Goal: Complete application form

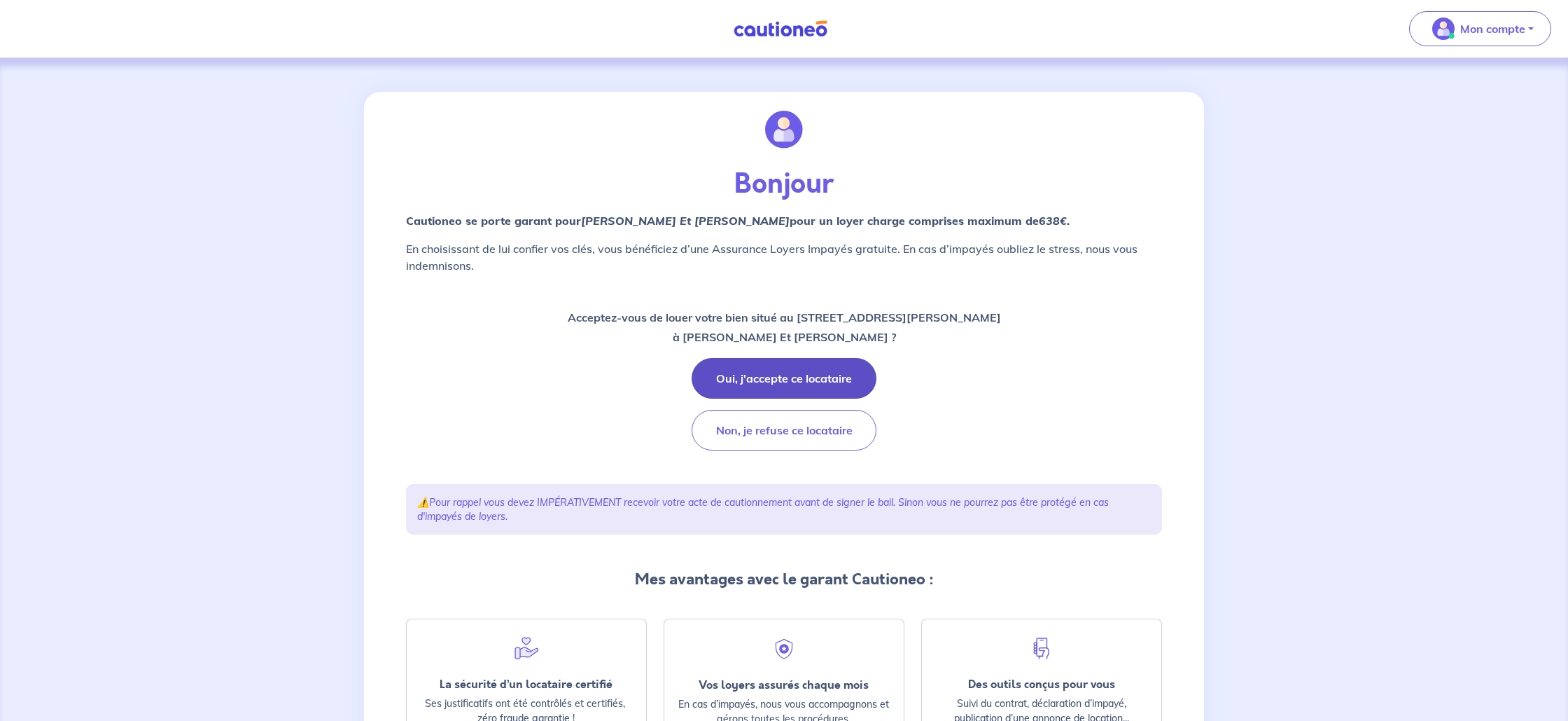
click at [789, 383] on button "Oui, j'accepte ce locataire" at bounding box center [784, 378] width 185 height 41
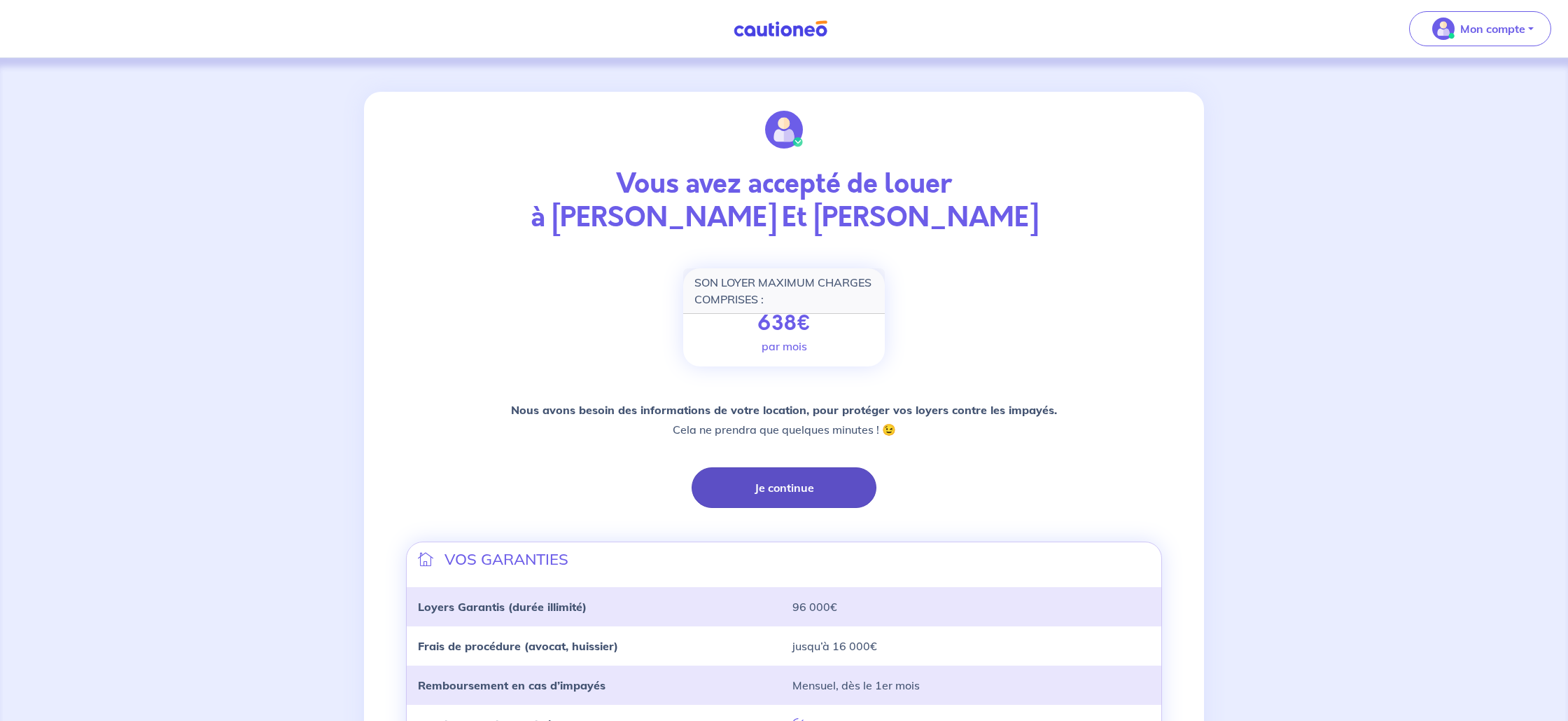
click at [775, 491] on button "Je continue" at bounding box center [784, 487] width 185 height 41
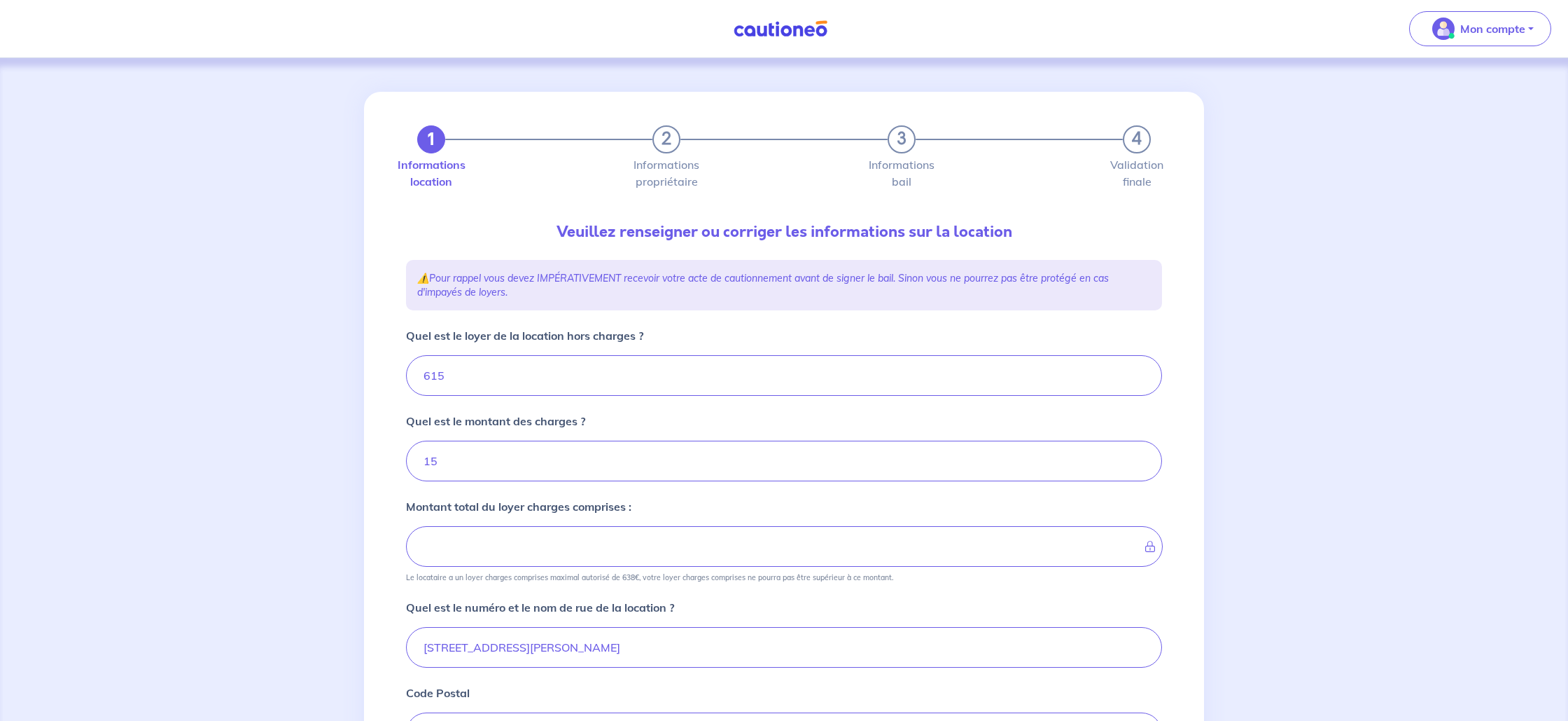
type input "630"
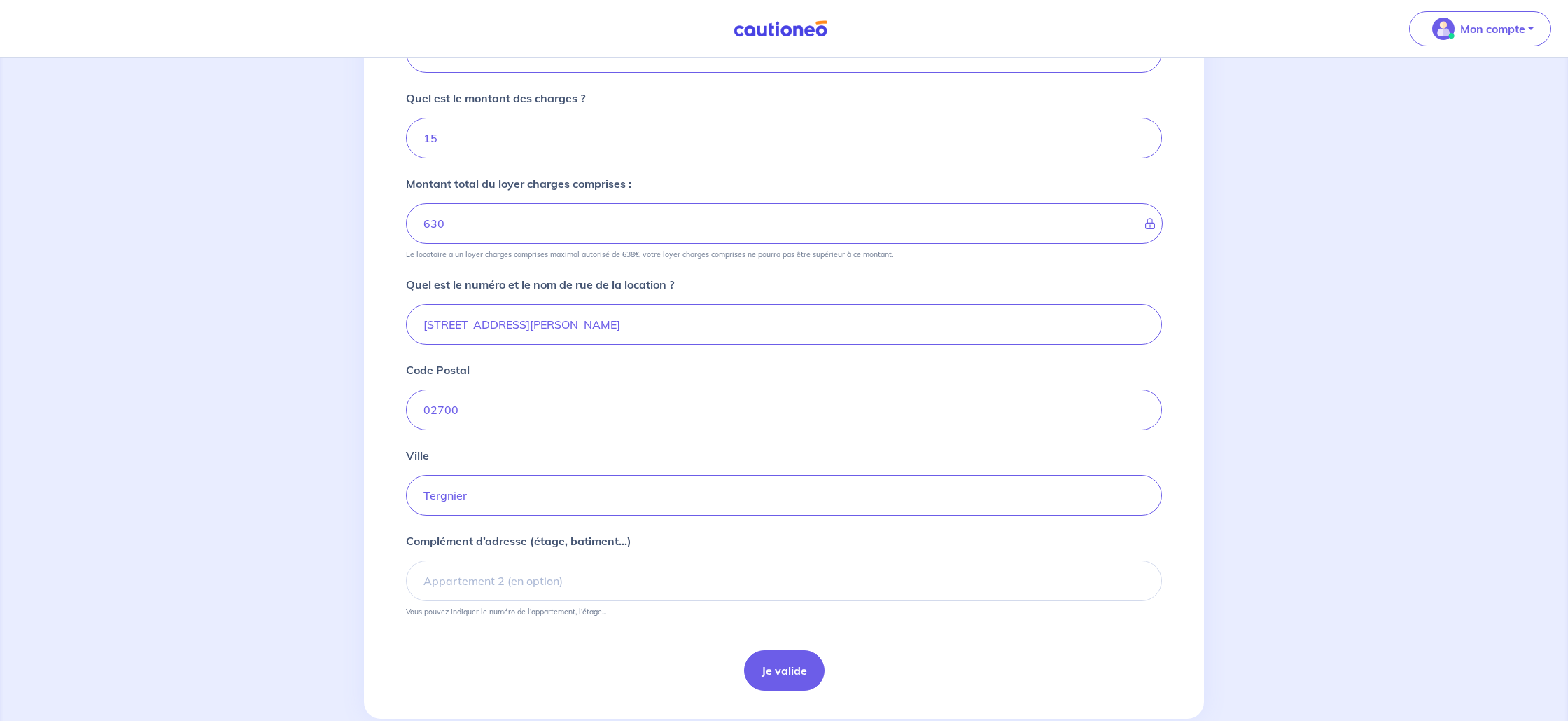
scroll to position [355, 0]
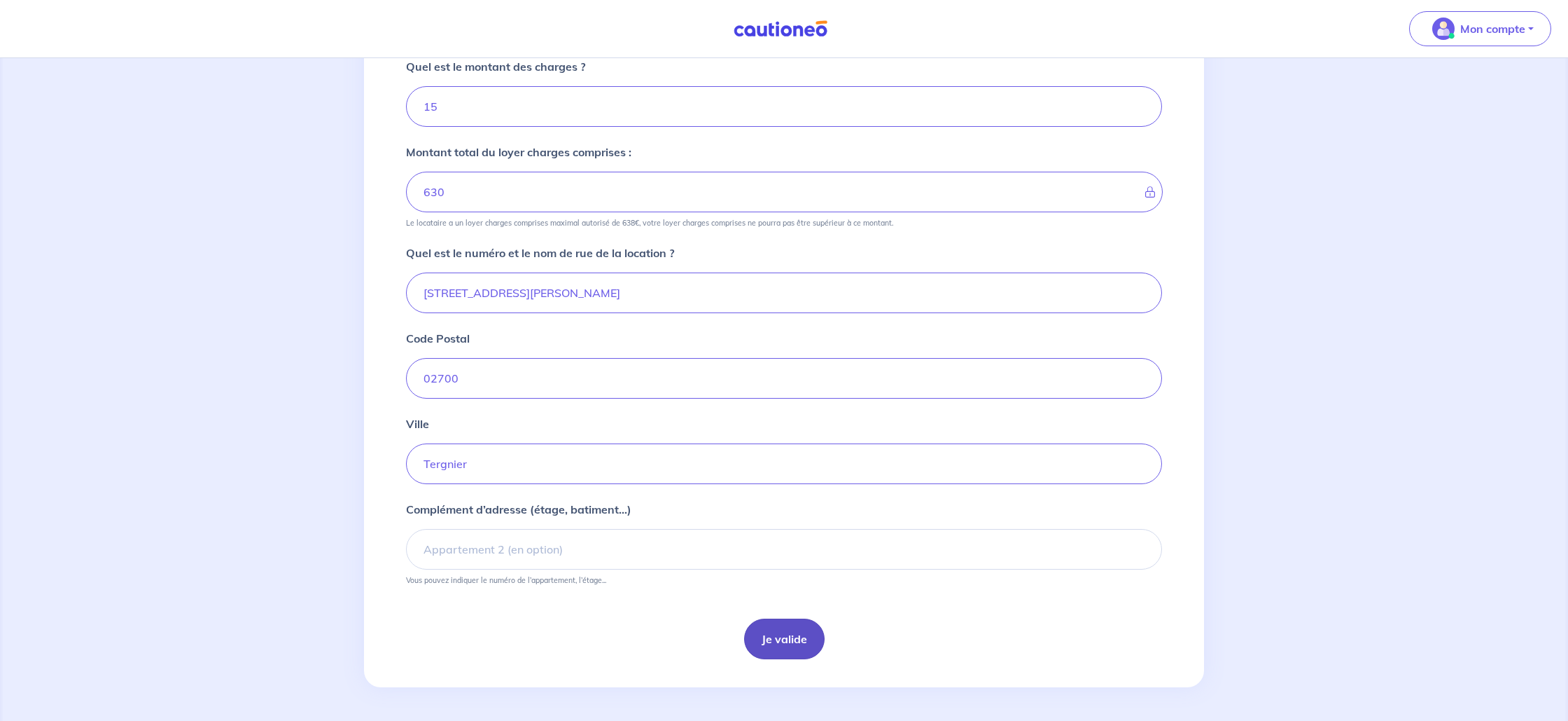
click at [813, 638] on button "Je valide" at bounding box center [784, 639] width 81 height 41
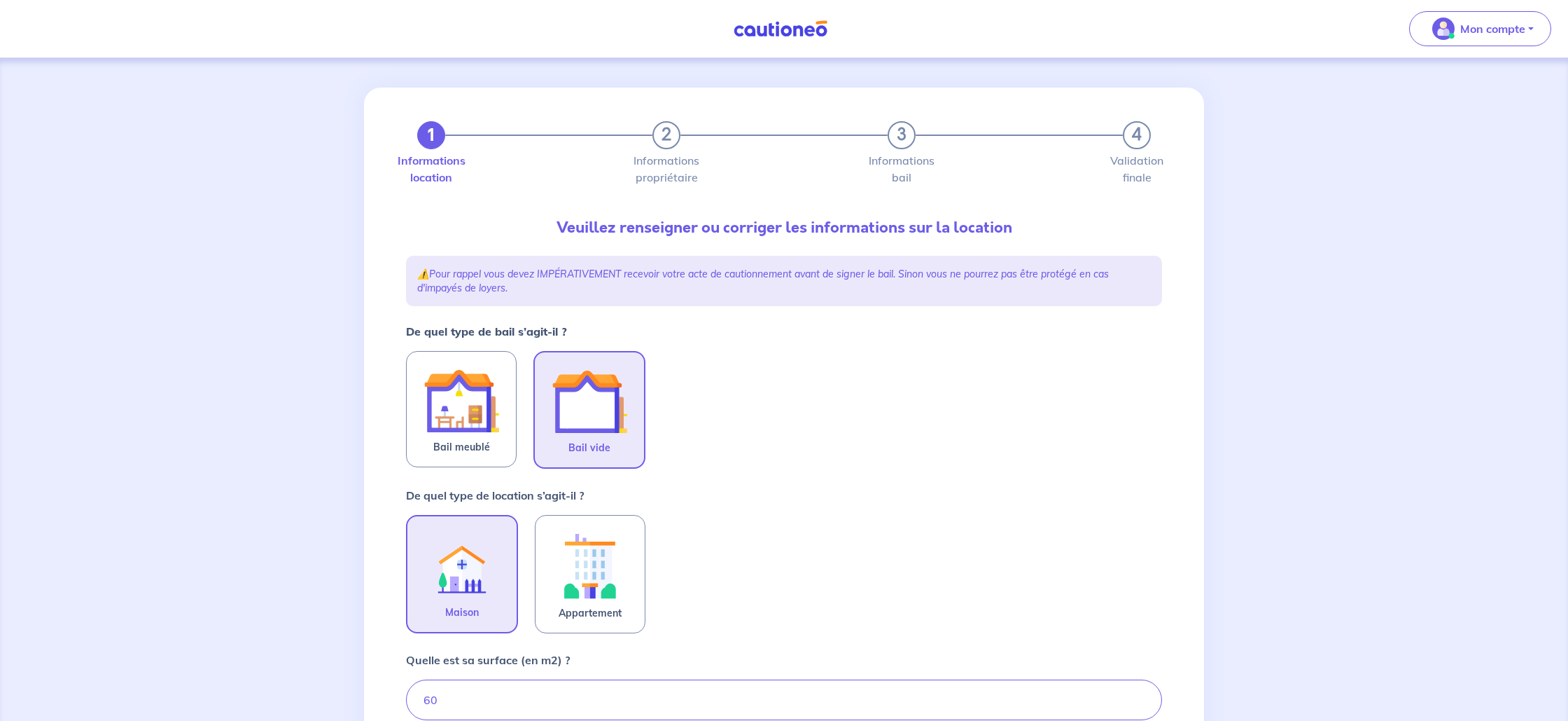
scroll to position [277, 0]
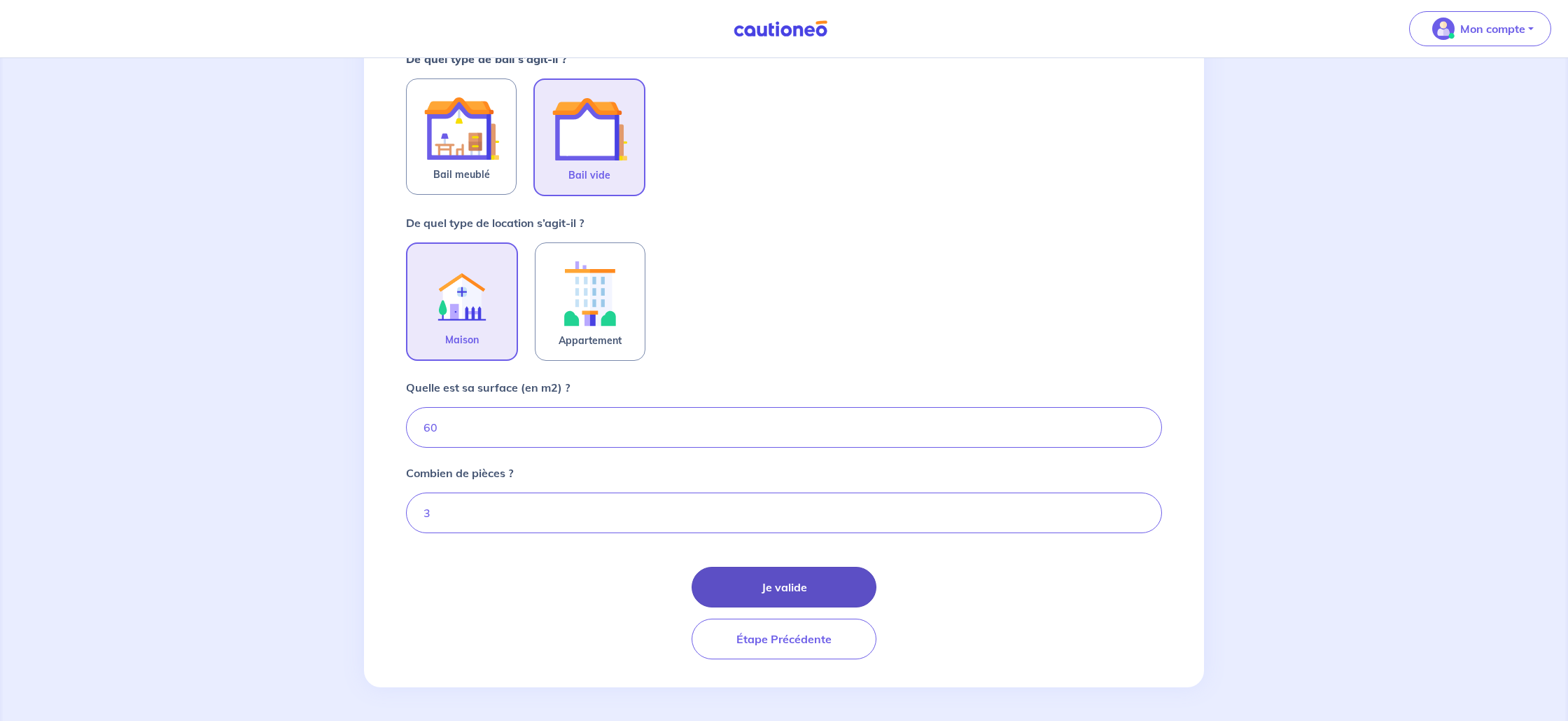
click at [775, 589] on button "Je valide" at bounding box center [784, 587] width 185 height 41
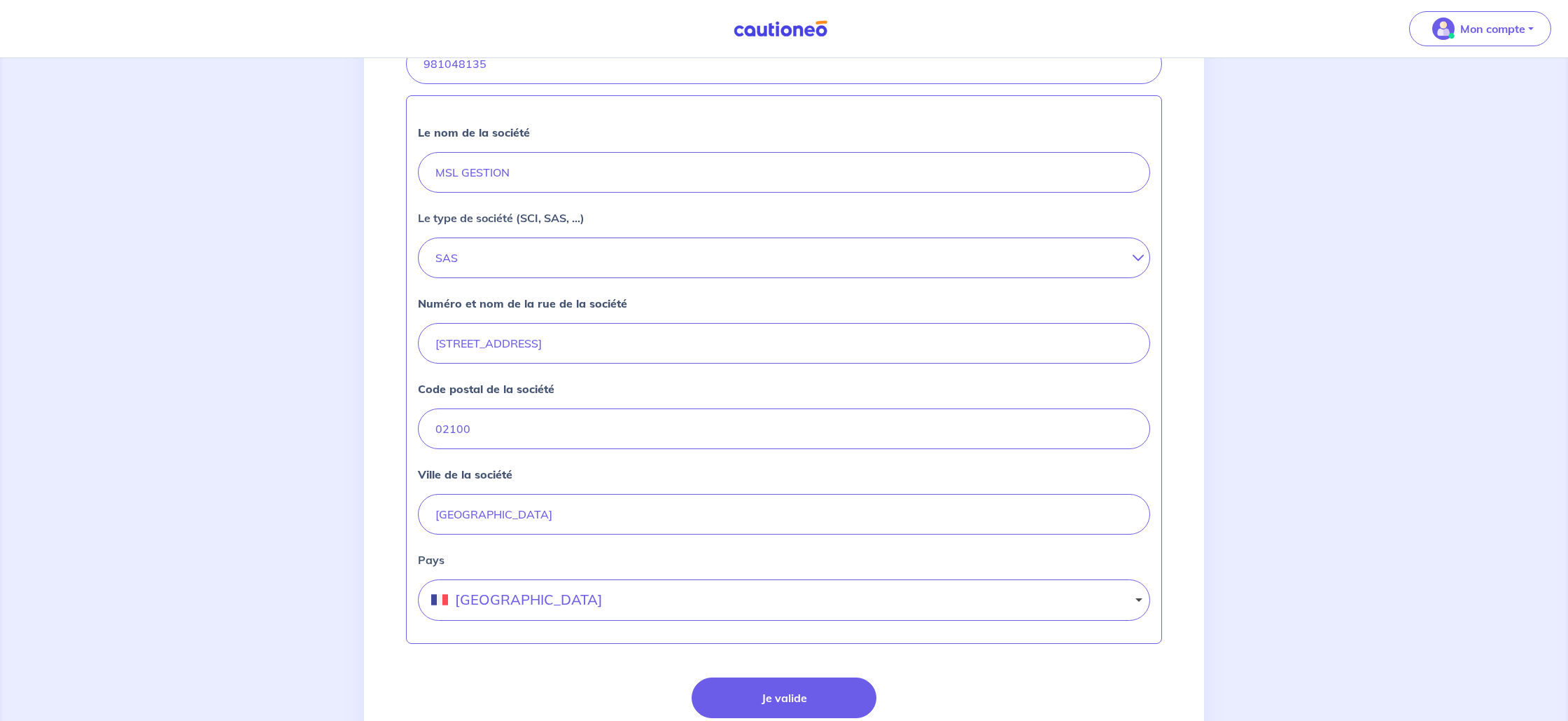
scroll to position [466, 0]
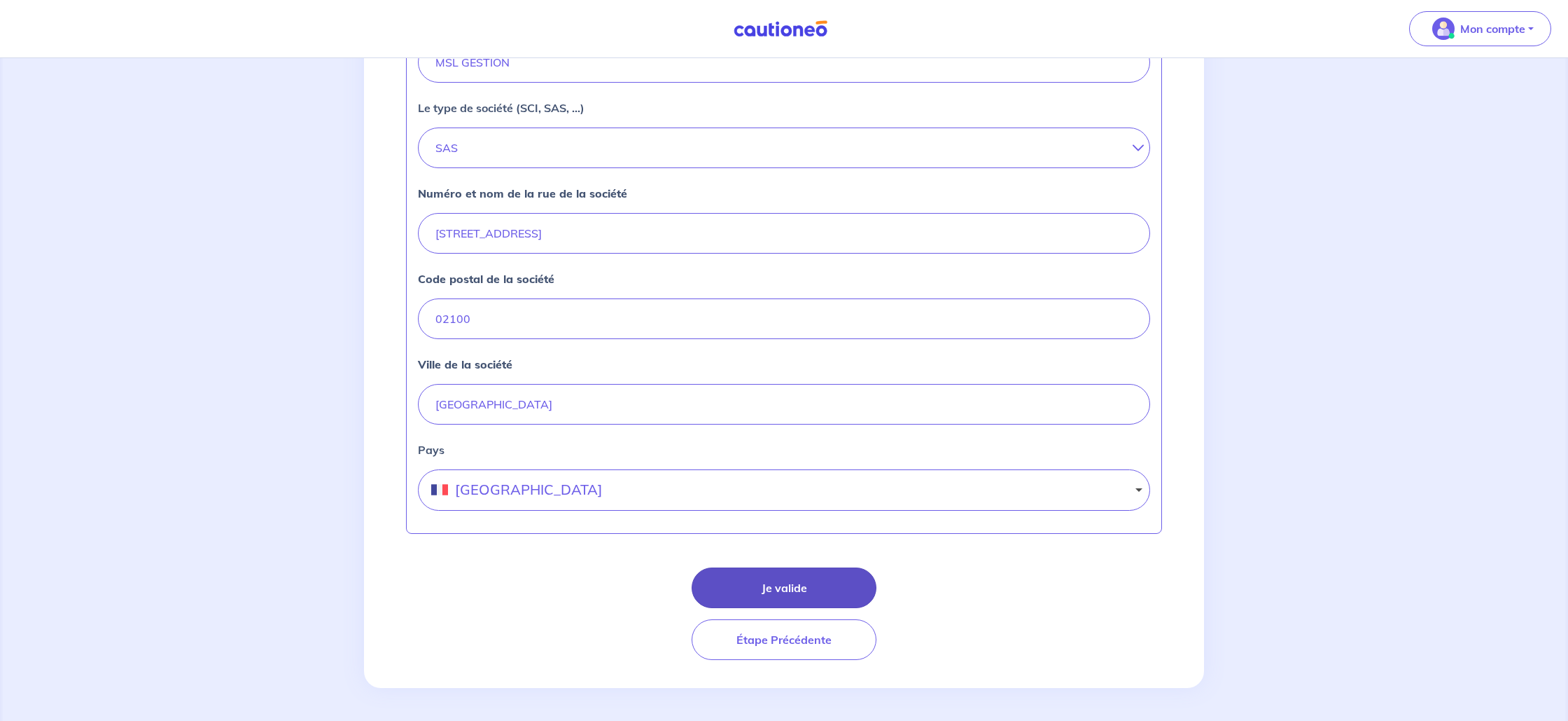
click at [826, 586] on button "Je valide" at bounding box center [784, 588] width 185 height 41
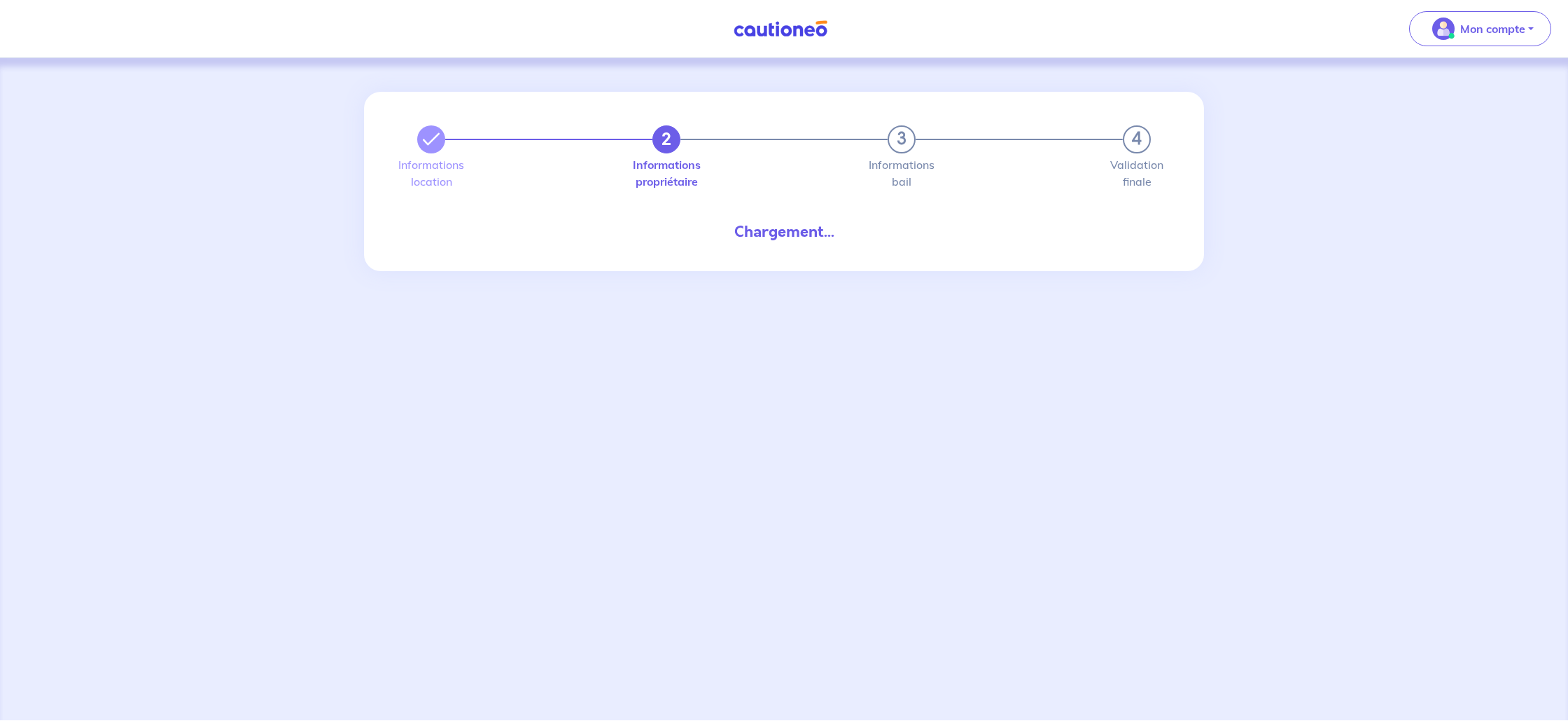
select select "FR"
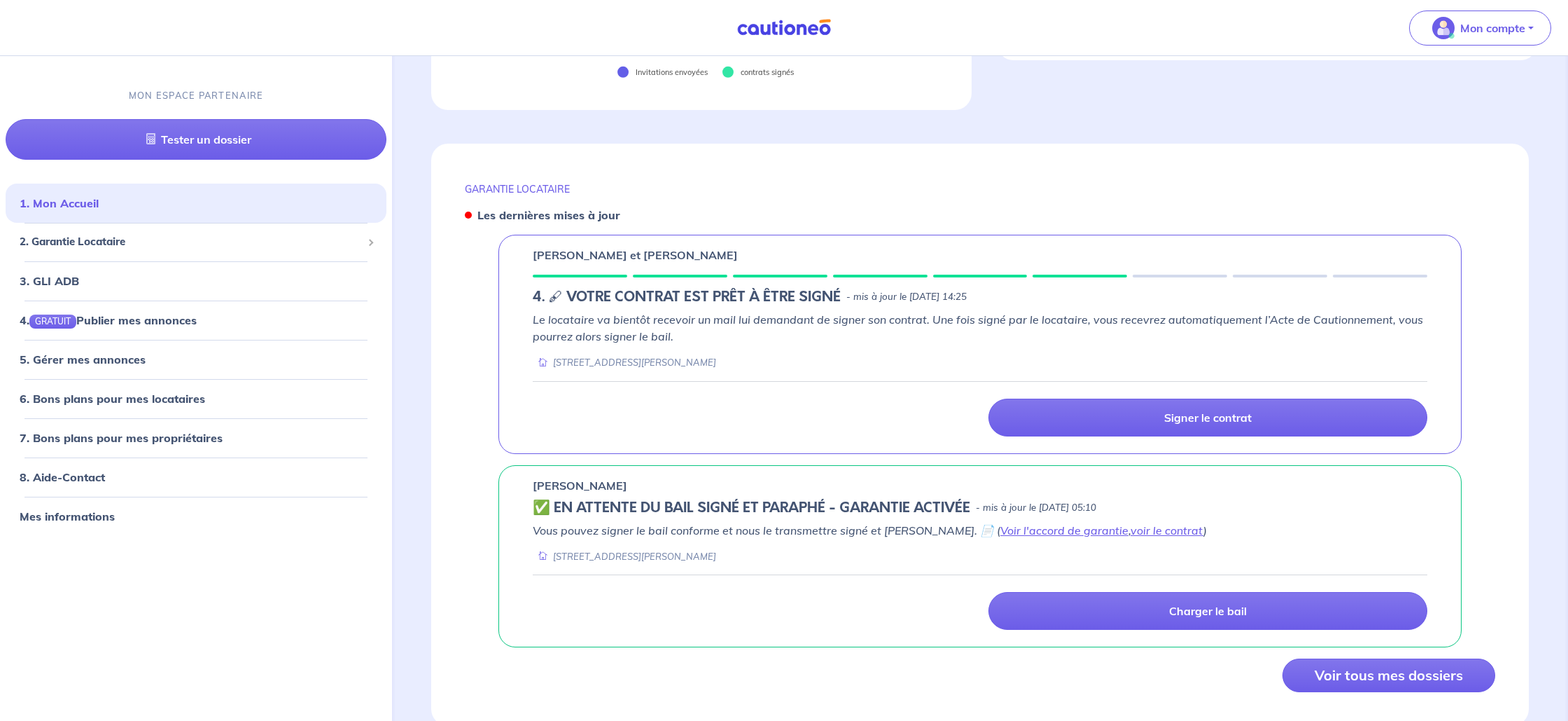
scroll to position [466, 0]
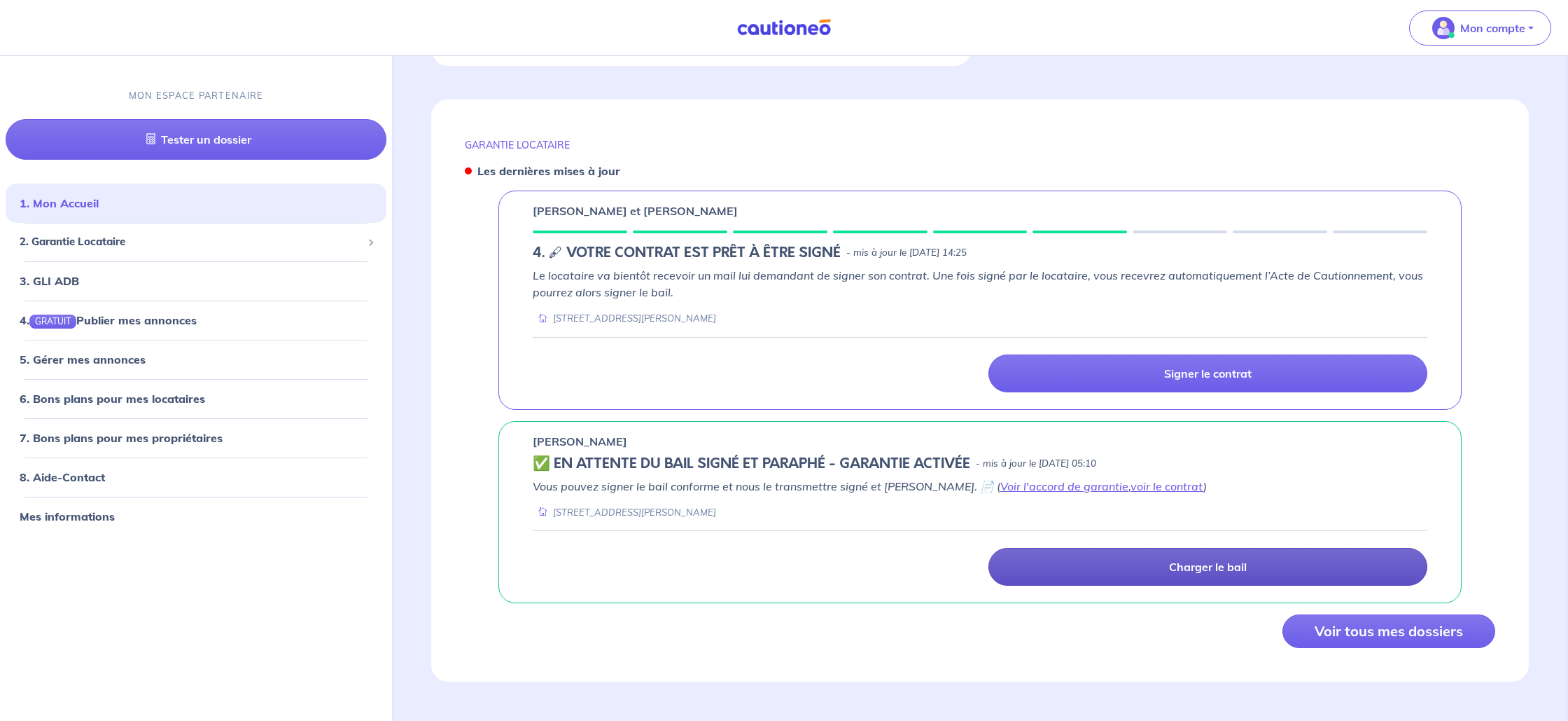
click at [1179, 563] on p "Charger le bail" at bounding box center [1207, 567] width 78 height 14
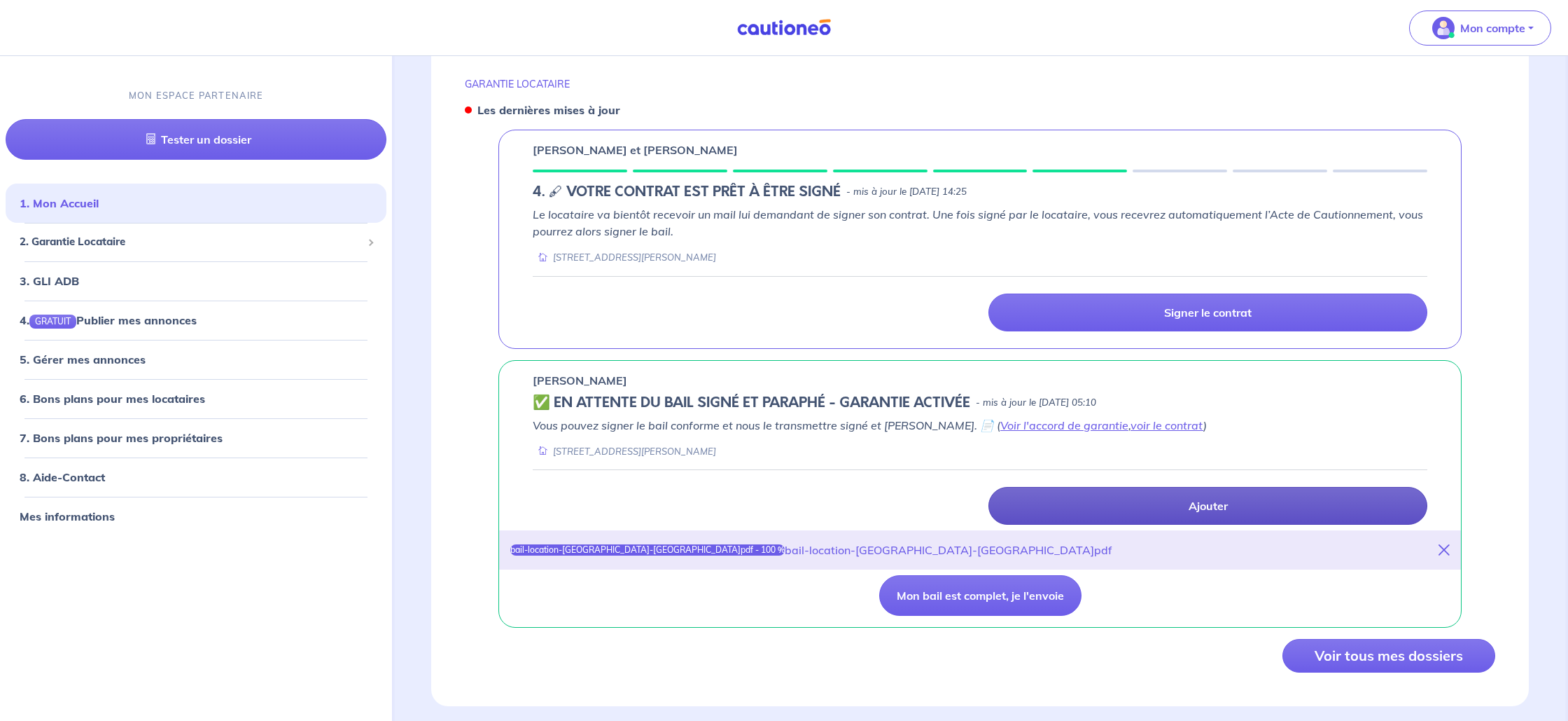
scroll to position [552, 0]
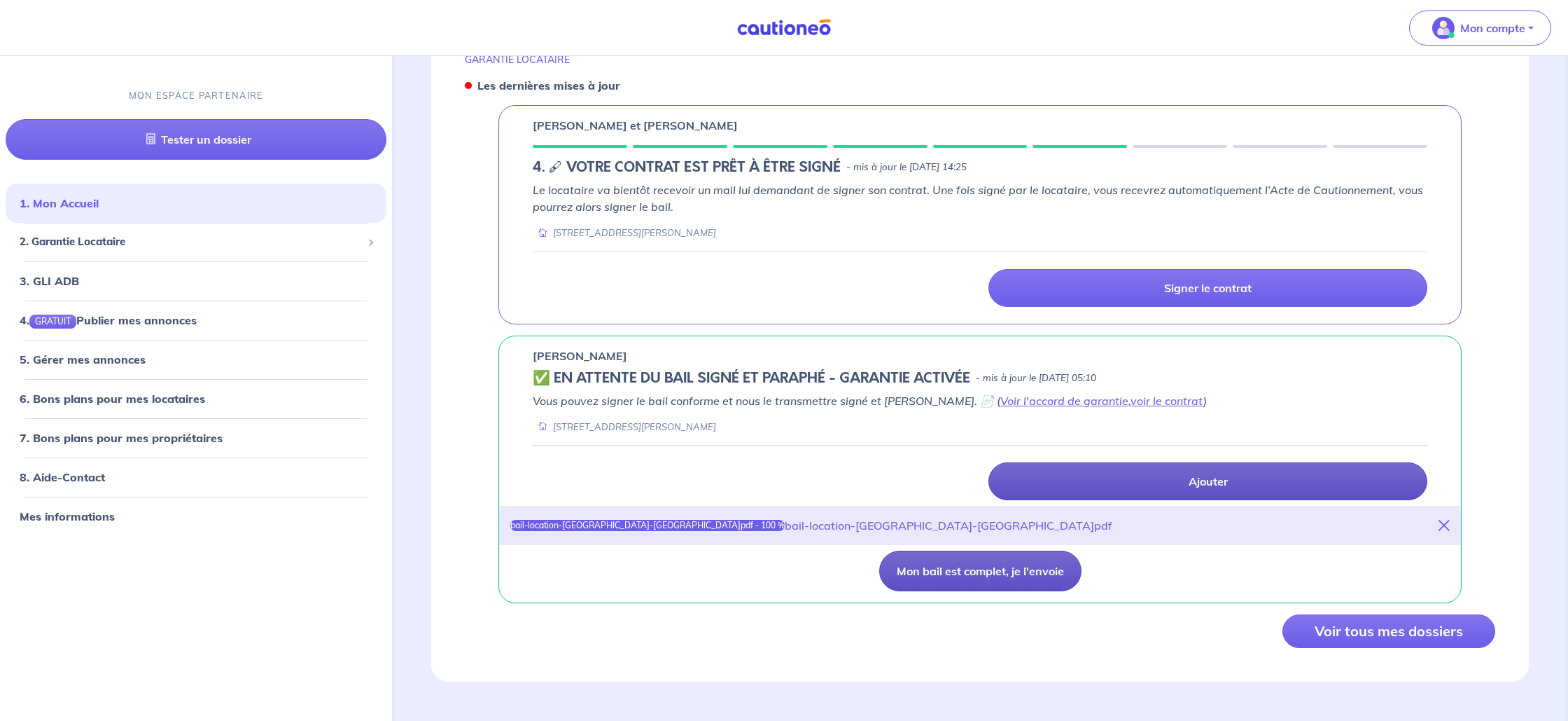
click at [1018, 578] on button "Mon bail est complet, je l'envoie" at bounding box center [980, 571] width 202 height 41
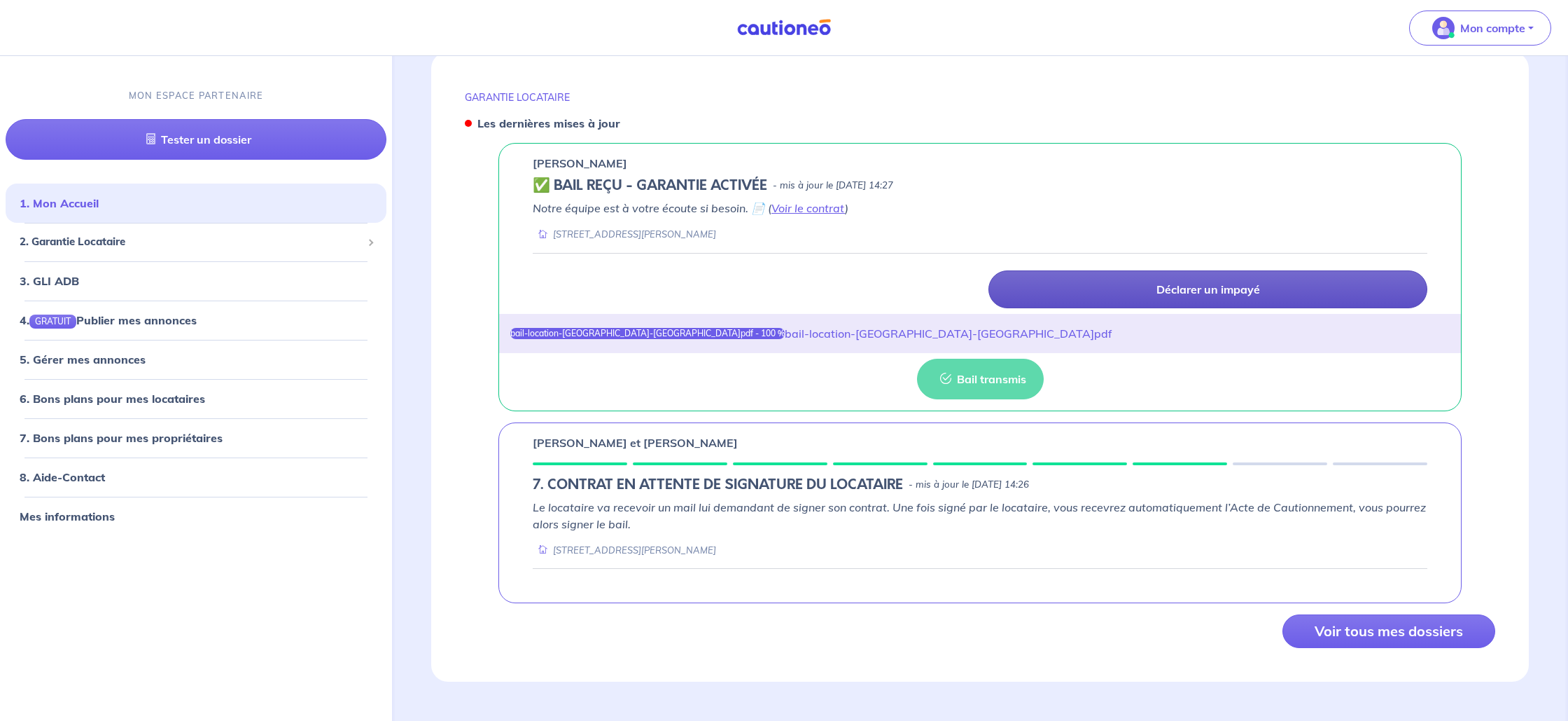
scroll to position [429, 0]
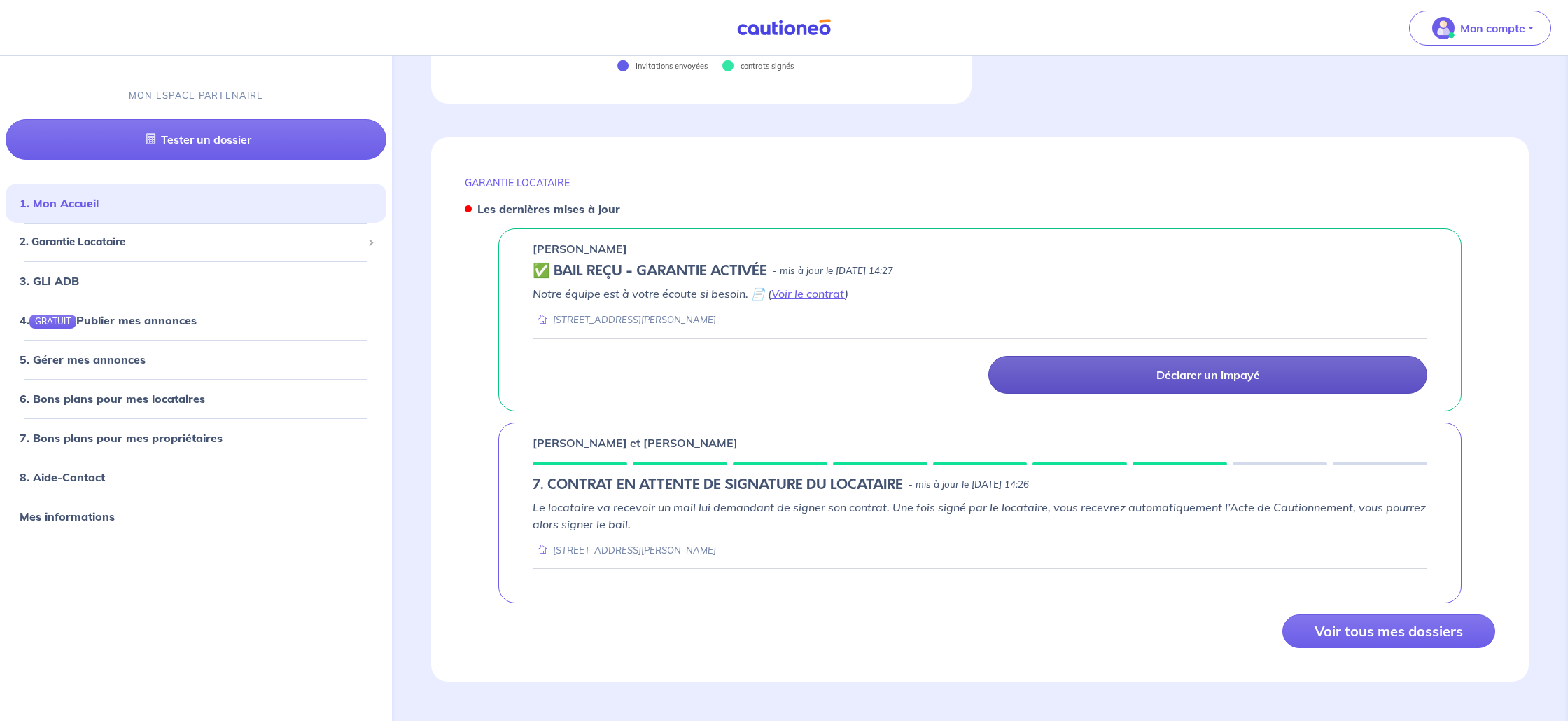
click at [825, 197] on div "GARANTIE LOCATAIRE Les dernières mises à jour Sandrine FRAMBOURG ✅ BAIL REÇU - …" at bounding box center [980, 409] width 1097 height 544
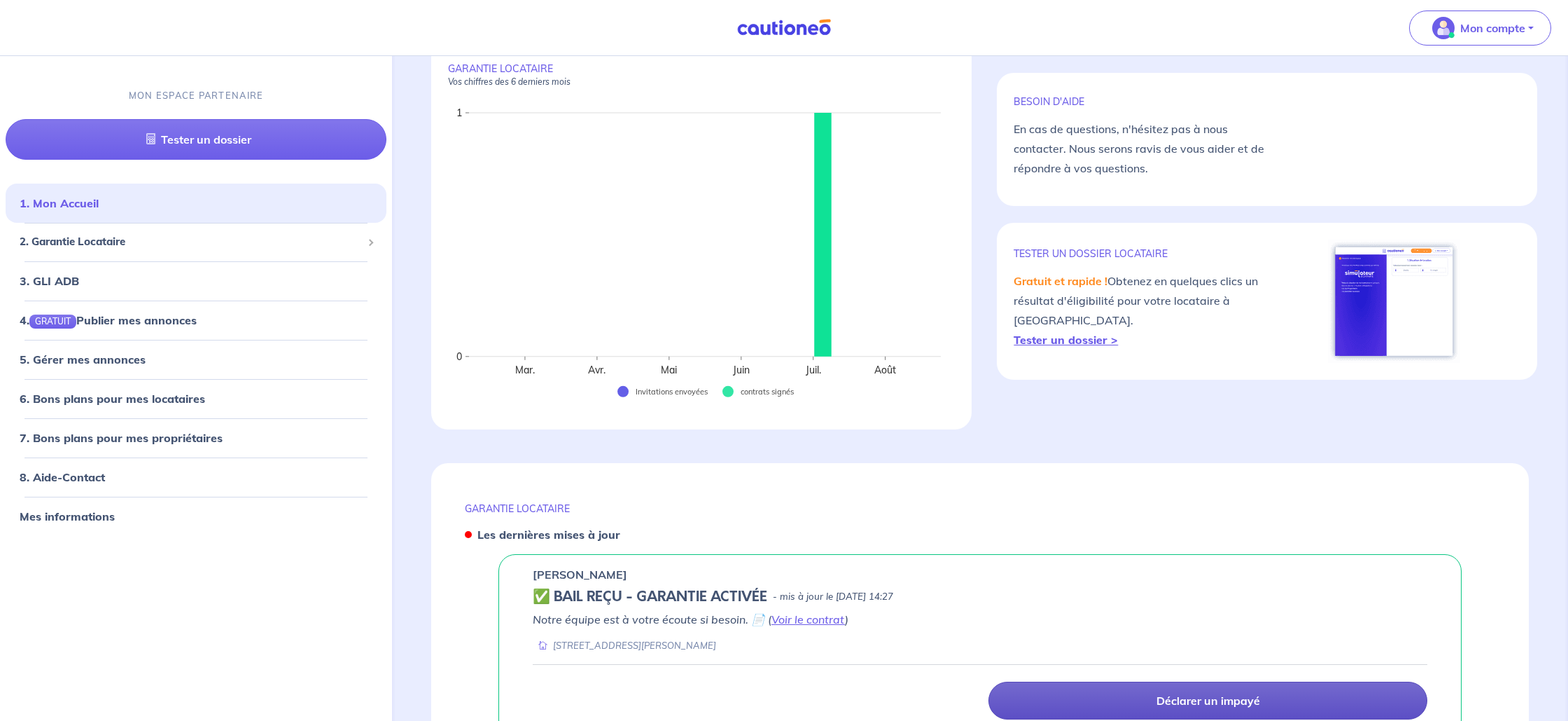
scroll to position [0, 0]
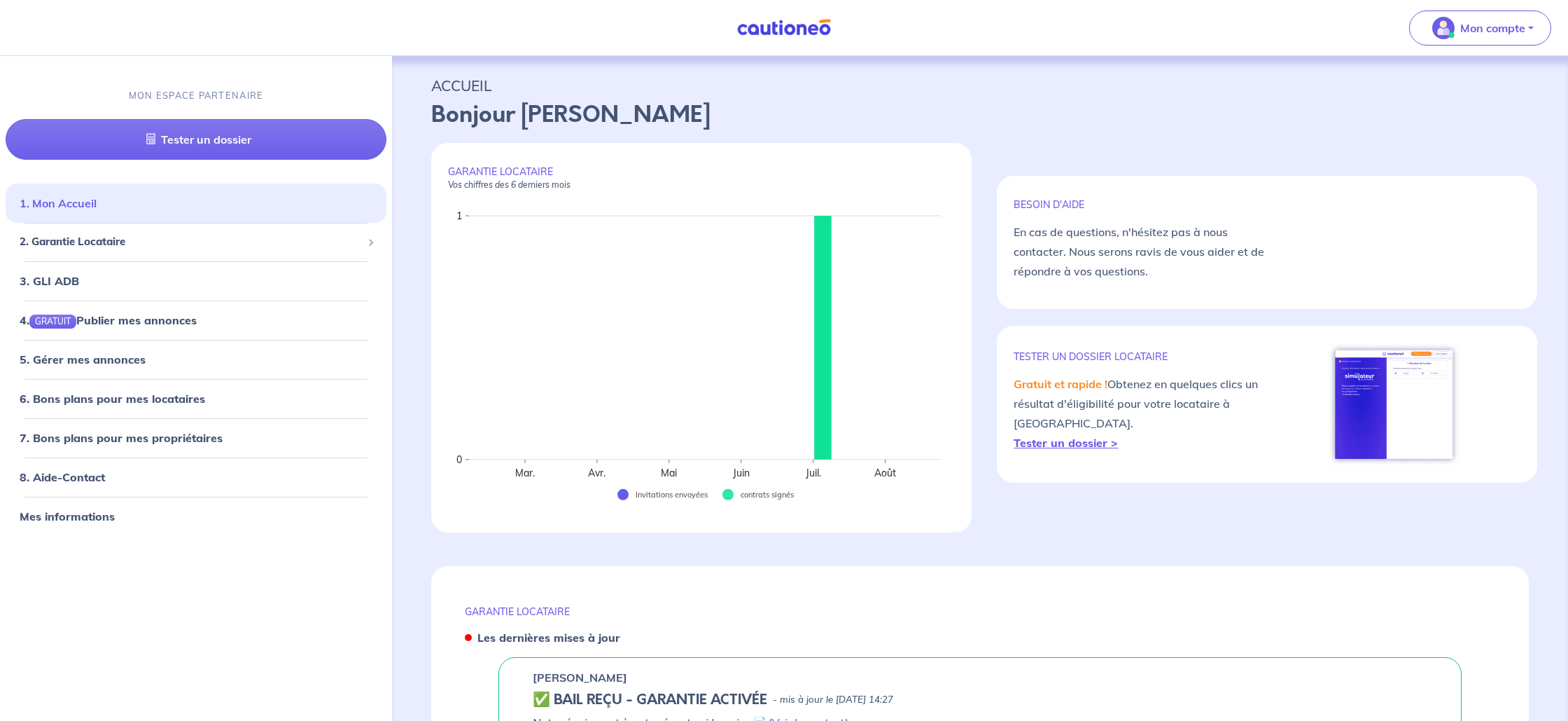
click at [97, 210] on link "1. Mon Accueil" at bounding box center [58, 203] width 77 height 14
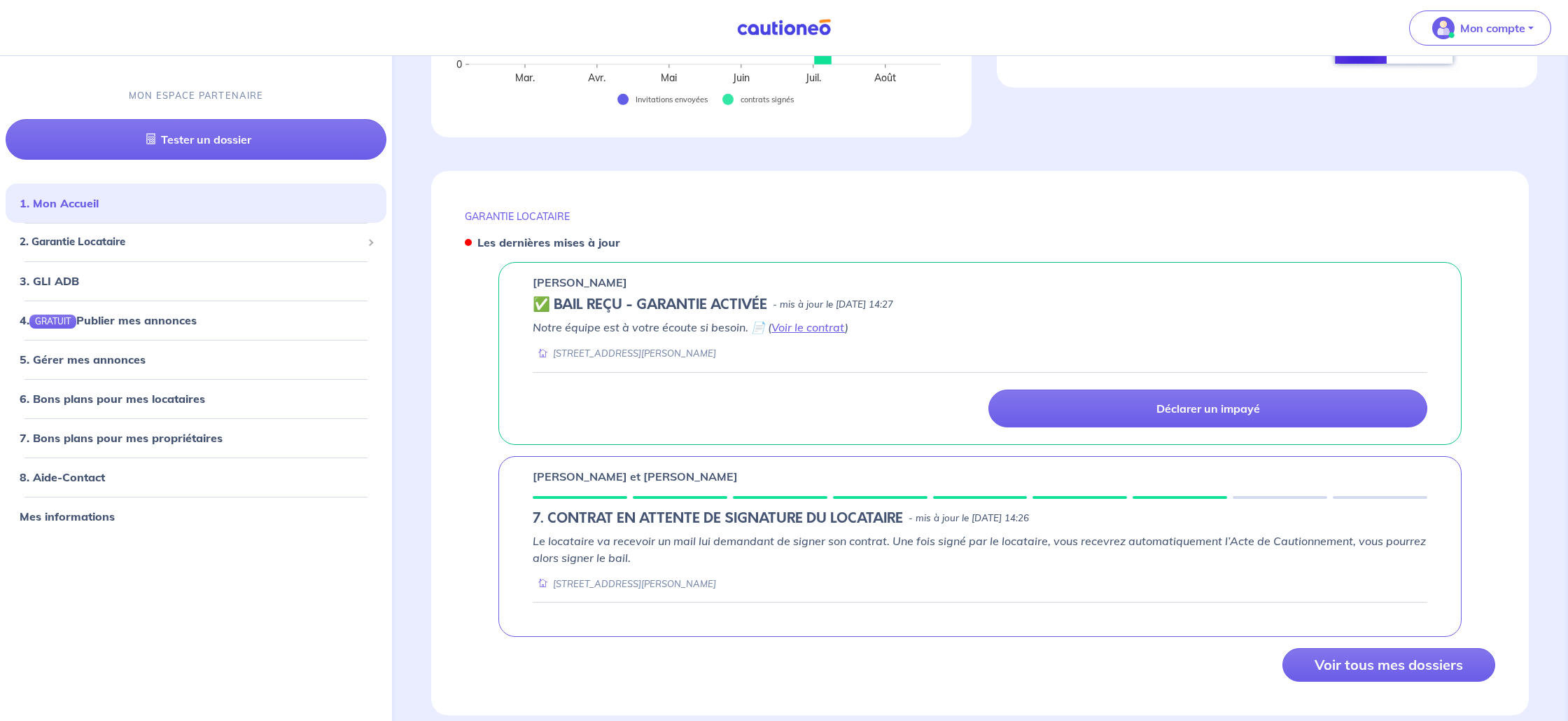
scroll to position [429, 0]
